Goal: Information Seeking & Learning: Learn about a topic

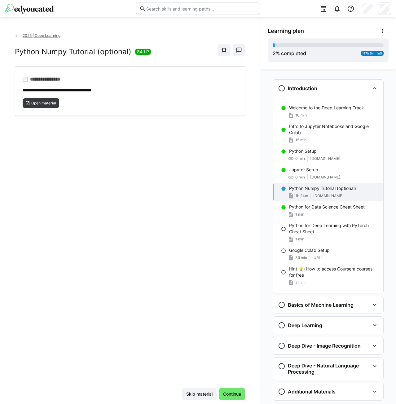
click at [38, 34] on span "2025 | Deep Learning" at bounding box center [42, 35] width 38 height 5
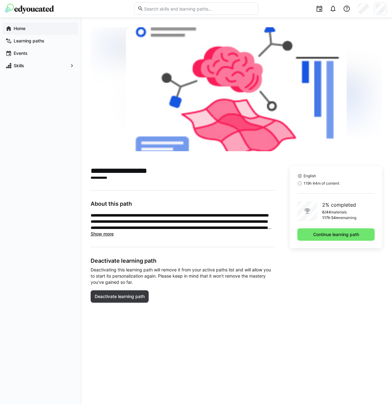
click at [41, 28] on span "Home" at bounding box center [44, 28] width 62 height 6
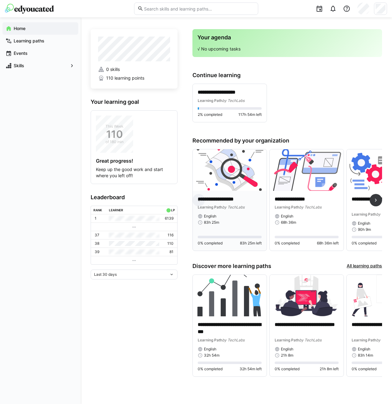
click at [231, 168] on img at bounding box center [230, 170] width 74 height 42
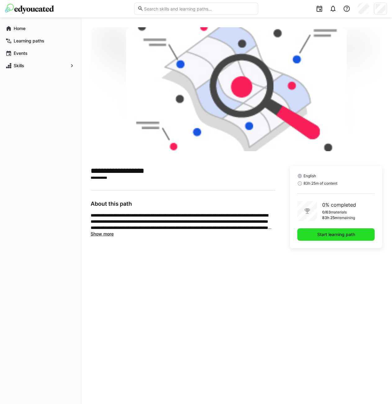
click at [340, 239] on span "Start learning path" at bounding box center [335, 235] width 77 height 12
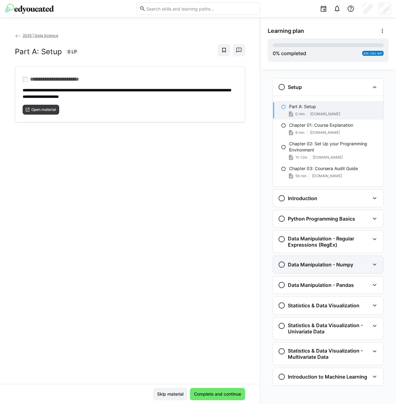
scroll to position [2, 0]
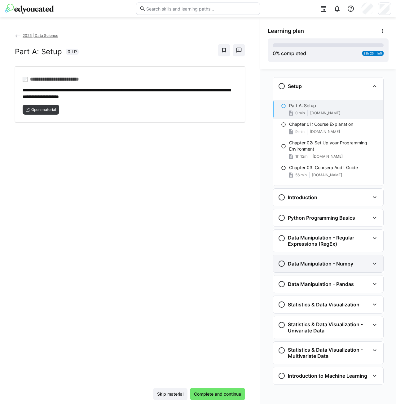
click at [342, 268] on div "Data Manipulation - Numpy" at bounding box center [328, 263] width 110 height 17
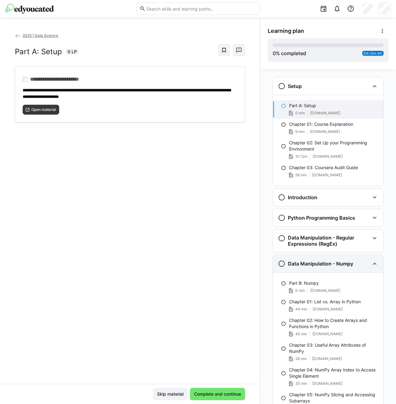
click at [342, 267] on h3 "Data Manipulation - Numpy" at bounding box center [320, 264] width 65 height 6
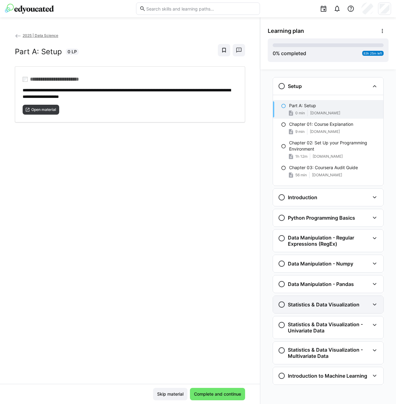
click at [347, 311] on div "Statistics & Data Visualization" at bounding box center [328, 304] width 110 height 17
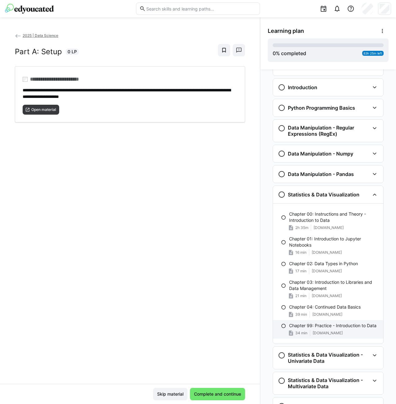
scroll to position [143, 0]
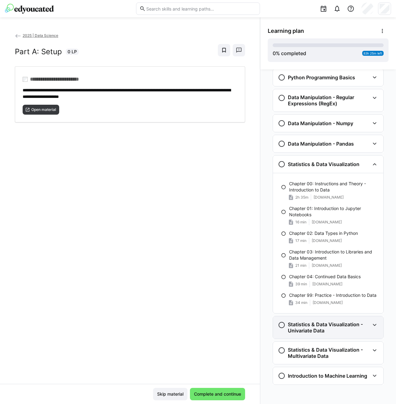
click at [327, 331] on h3 "Statistics & Data Visualization - Univariate Data" at bounding box center [329, 328] width 82 height 12
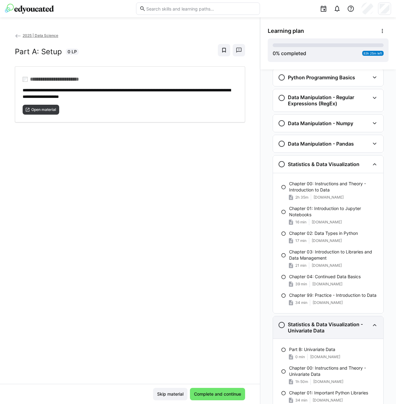
click at [327, 331] on h3 "Statistics & Data Visualization - Univariate Data" at bounding box center [329, 328] width 82 height 12
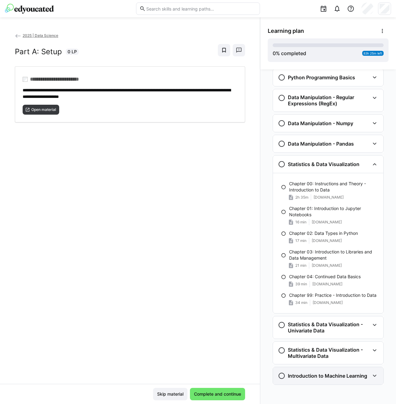
click at [320, 372] on div "Introduction to Machine Learning" at bounding box center [328, 375] width 110 height 17
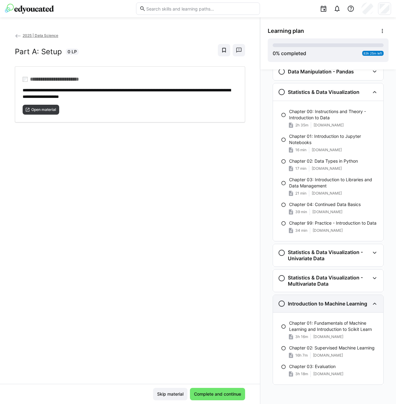
click at [317, 312] on div "Introduction to Machine Learning" at bounding box center [328, 303] width 110 height 17
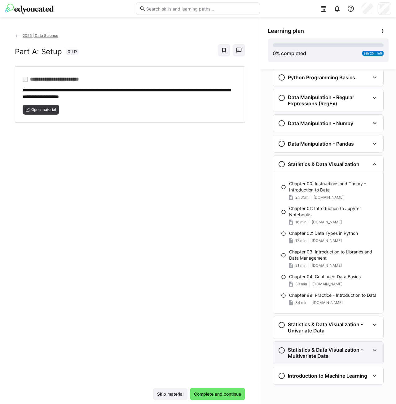
click at [327, 351] on h3 "Statistics & Data Visualization - Multivariate Data" at bounding box center [329, 353] width 82 height 12
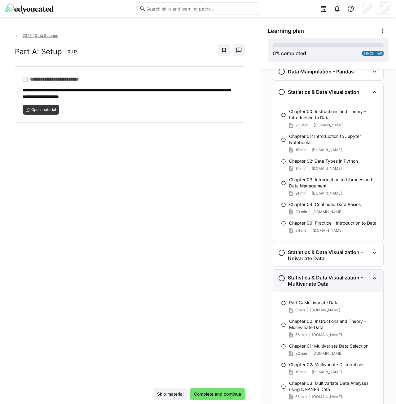
click at [331, 279] on h3 "Statistics & Data Visualization - Multivariate Data" at bounding box center [329, 281] width 82 height 12
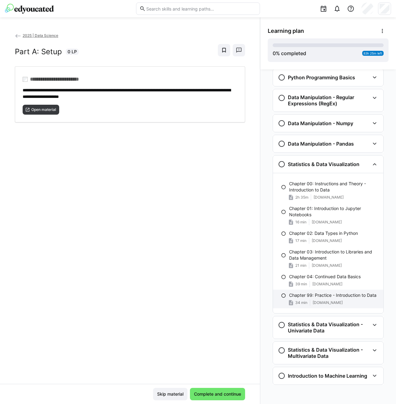
scroll to position [143, 0]
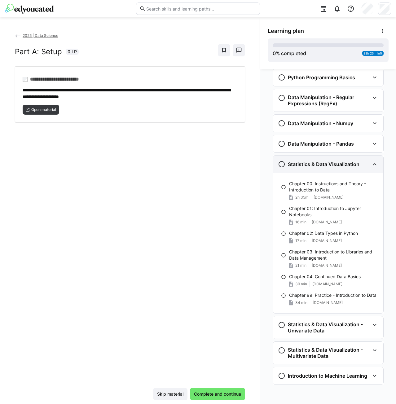
click at [322, 168] on div "Statistics & Data Visualization" at bounding box center [319, 164] width 82 height 7
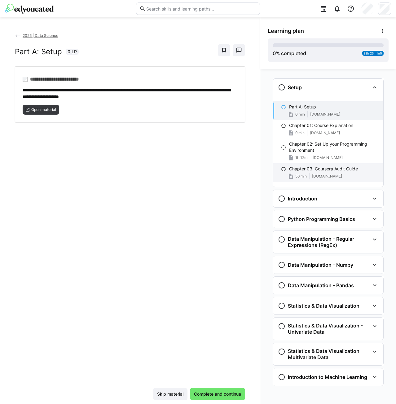
scroll to position [0, 0]
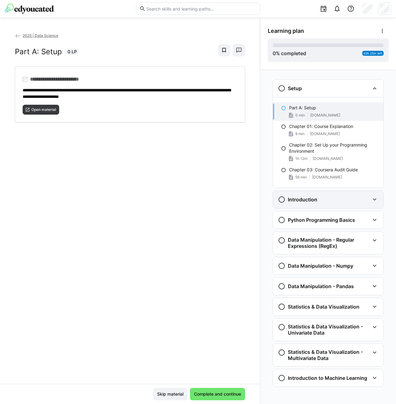
click at [333, 206] on div "Introduction" at bounding box center [328, 199] width 110 height 17
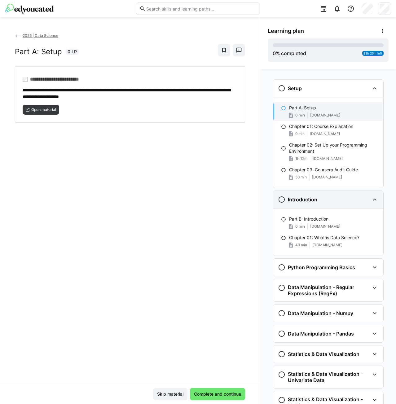
click at [333, 205] on div "Introduction" at bounding box center [328, 199] width 110 height 17
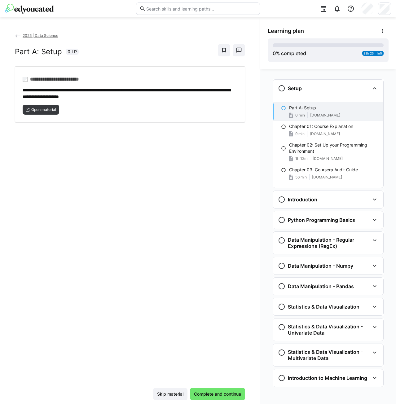
click at [41, 36] on span "2025 | Data Science" at bounding box center [41, 35] width 36 height 5
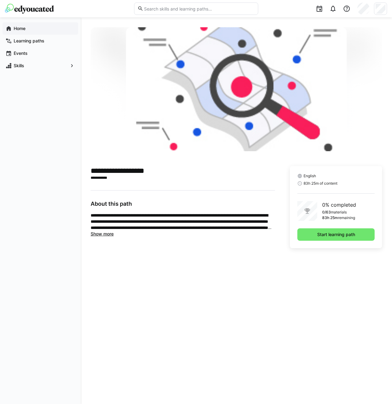
click at [35, 33] on div "Home" at bounding box center [40, 28] width 76 height 12
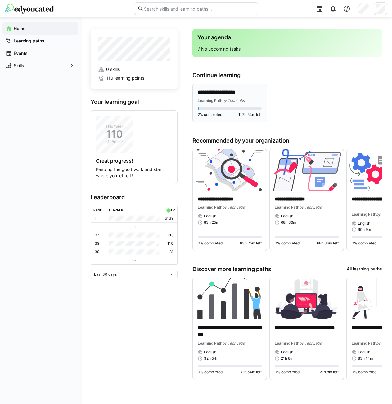
click at [244, 91] on p "**********" at bounding box center [230, 92] width 64 height 7
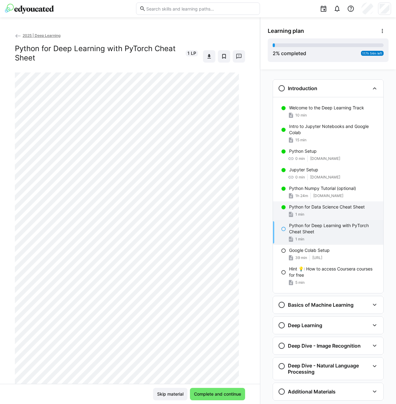
click at [327, 211] on div "Python for Data Science Cheat Sheet 1 min" at bounding box center [328, 211] width 110 height 19
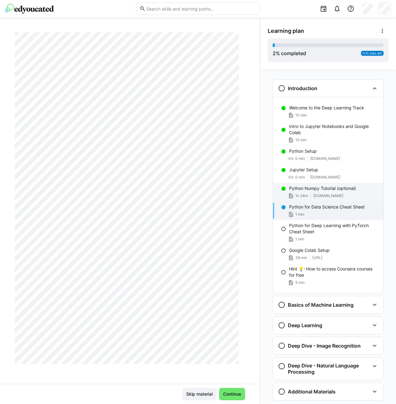
scroll to position [124, 0]
click at [333, 188] on p "Python Numpy Tutorial (optional)" at bounding box center [322, 188] width 67 height 6
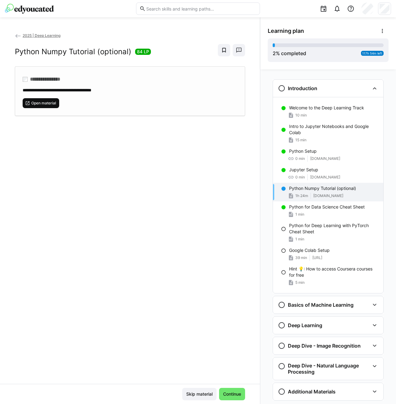
click at [54, 106] on span "Open material" at bounding box center [41, 103] width 37 height 10
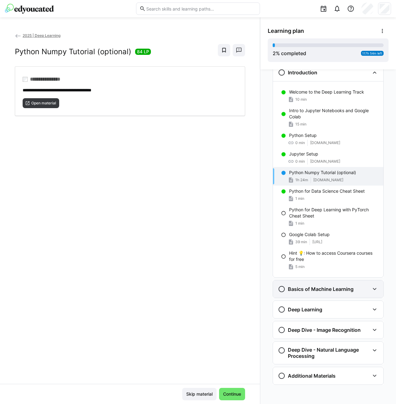
click at [322, 287] on h3 "Basics of Machine Learning" at bounding box center [321, 289] width 66 height 6
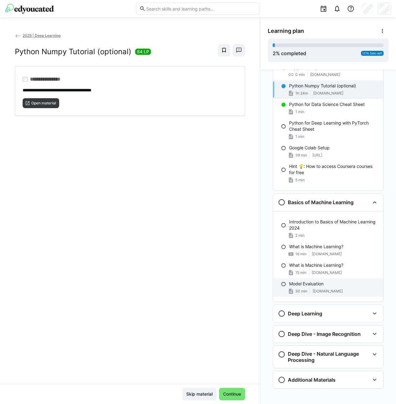
scroll to position [107, 0]
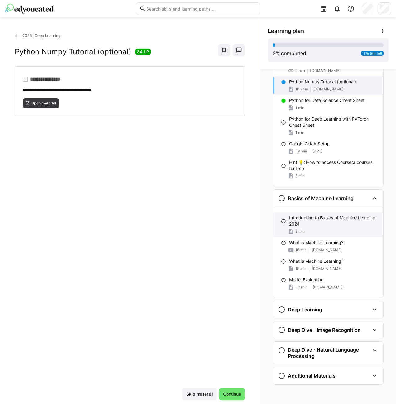
click at [317, 220] on p "Introduction to Basics of Machine Learning 2024" at bounding box center [333, 221] width 89 height 12
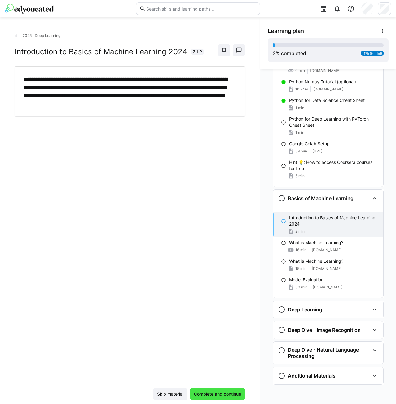
click at [226, 393] on span "Complete and continue" at bounding box center [217, 394] width 49 height 6
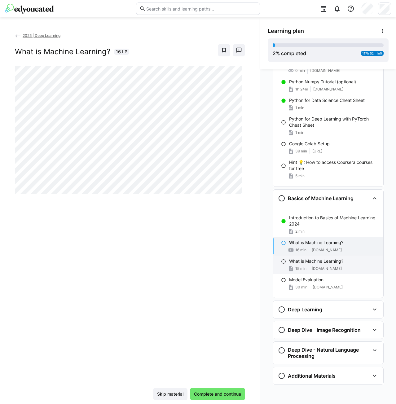
click at [340, 268] on span "[DOMAIN_NAME]" at bounding box center [327, 268] width 30 height 5
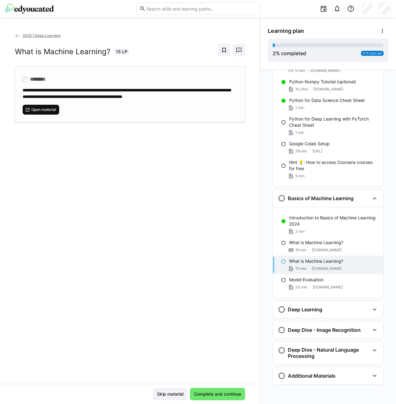
click at [39, 109] on span "Open material" at bounding box center [44, 109] width 26 height 5
click at [353, 329] on h3 "Deep Dive - Image Recognition" at bounding box center [324, 330] width 73 height 6
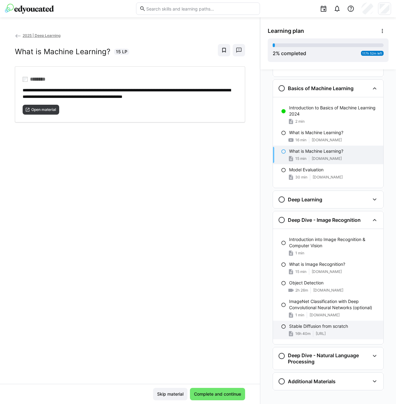
scroll to position [222, 0]
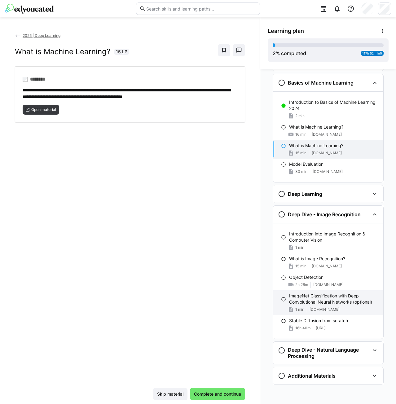
click at [344, 303] on p "ImageNet Classification with Deep Convolutional Neural Networks (optional)" at bounding box center [333, 299] width 89 height 12
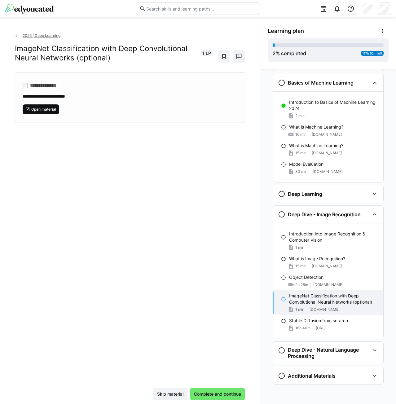
click at [43, 110] on span "Open material" at bounding box center [44, 109] width 26 height 5
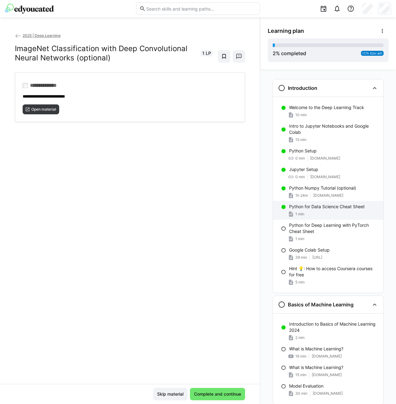
scroll to position [0, 0]
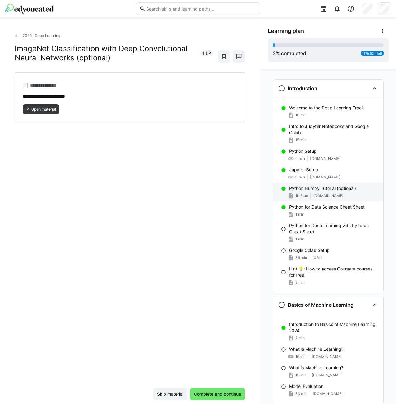
click at [344, 191] on p "Python Numpy Tutorial (optional)" at bounding box center [322, 188] width 67 height 6
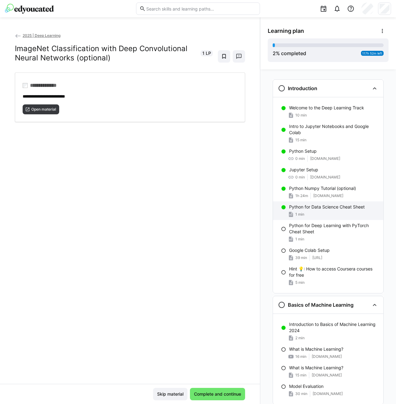
scroll to position [10, 0]
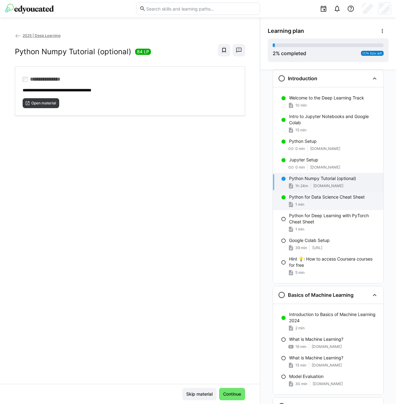
click at [304, 202] on div "1 min" at bounding box center [333, 205] width 89 height 6
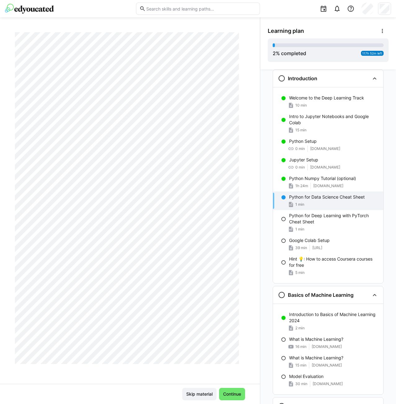
scroll to position [503, 0]
click at [337, 176] on p "Python Numpy Tutorial (optional)" at bounding box center [322, 178] width 67 height 6
